Goal: Check status: Check status

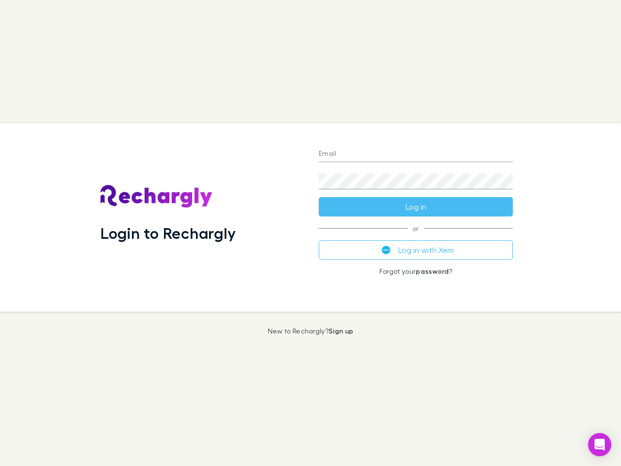
click at [311, 233] on div "Login to Rechargly" at bounding box center [202, 217] width 218 height 188
click at [416, 154] on input "Email" at bounding box center [416, 155] width 194 height 16
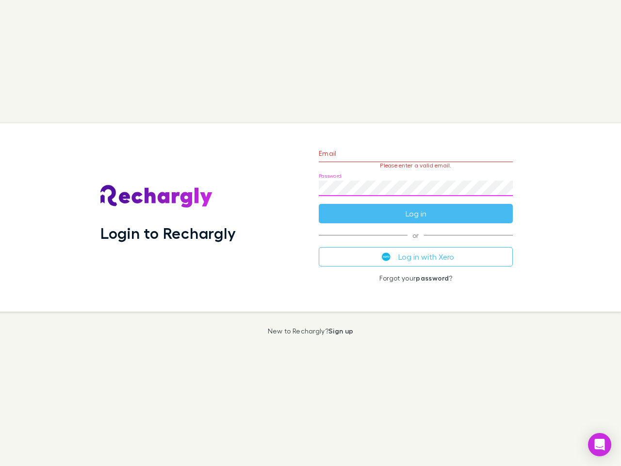
click at [416, 207] on form "Email Please enter a valid email. Password Log in" at bounding box center [416, 181] width 194 height 84
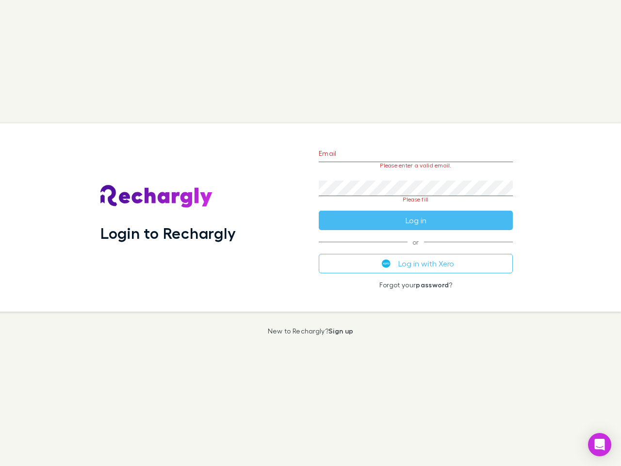
click at [416, 250] on div "Email Please enter a valid email. Password Please fill Log in or Log in with Xe…" at bounding box center [416, 217] width 210 height 188
click at [600, 444] on icon "Open Intercom Messenger" at bounding box center [600, 445] width 10 height 12
